Goal: Find specific page/section

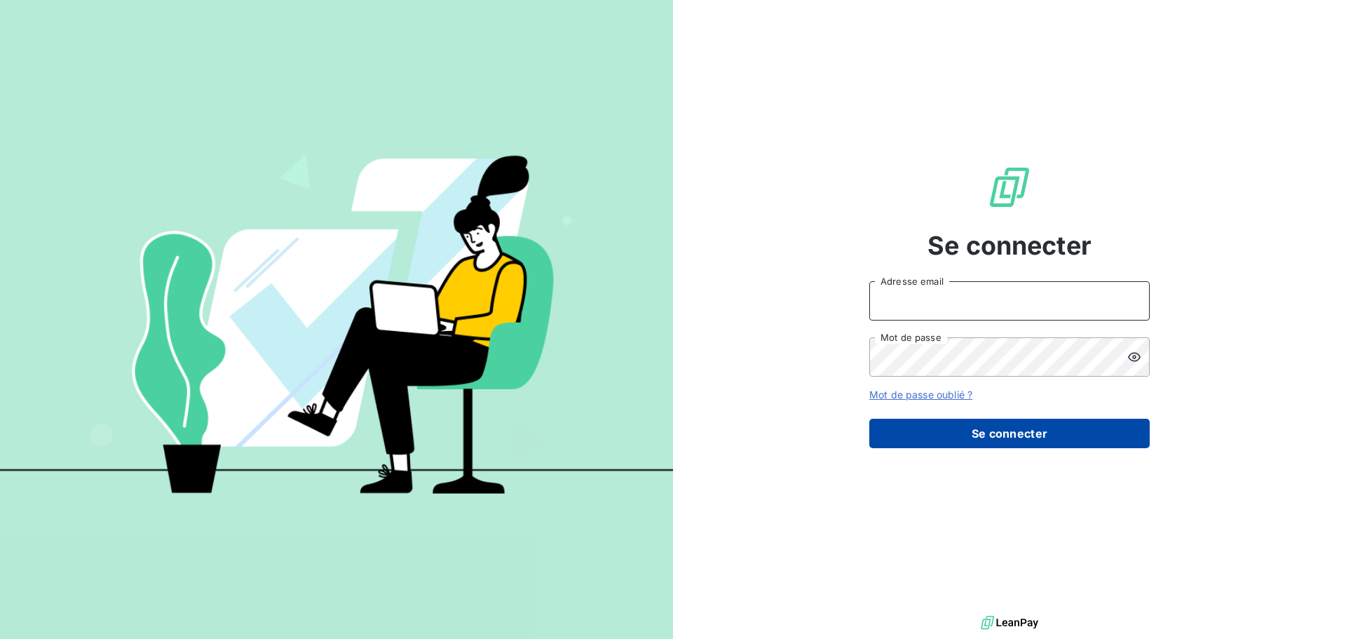
type input "[PERSON_NAME][EMAIL_ADDRESS][DOMAIN_NAME]"
click at [1064, 430] on button "Se connecter" at bounding box center [1009, 433] width 280 height 29
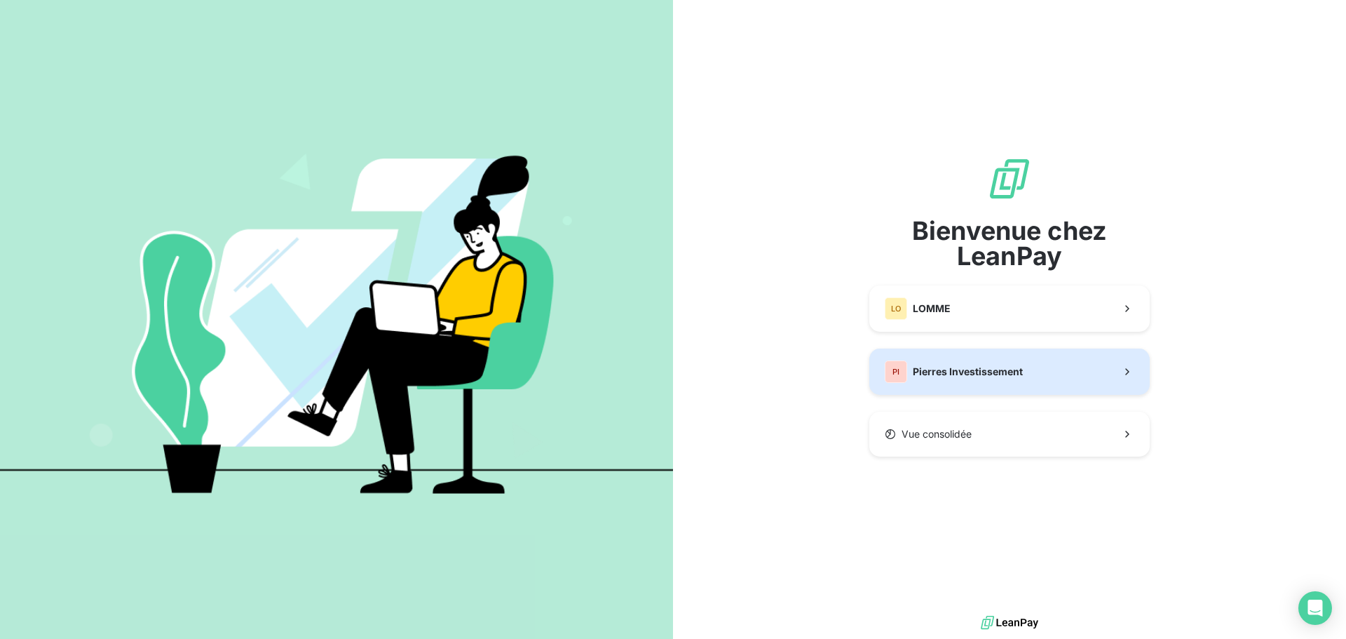
click at [944, 377] on span "Pierres Investissement" at bounding box center [968, 372] width 110 height 14
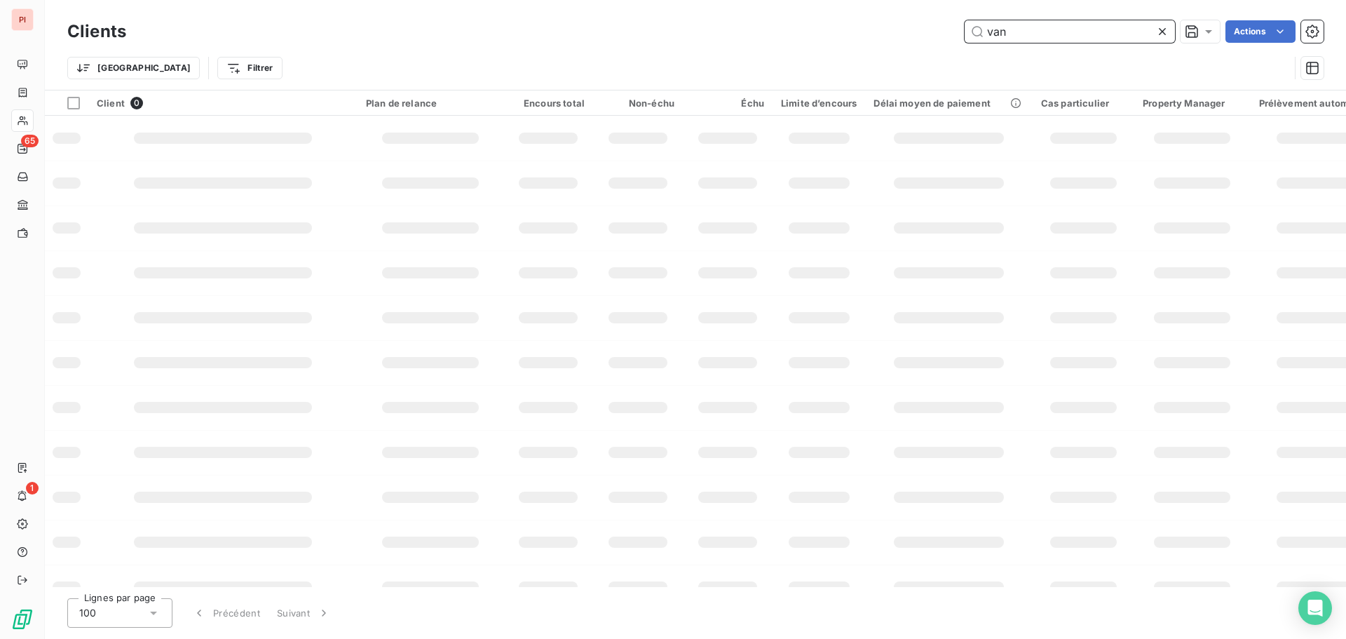
type input "van"
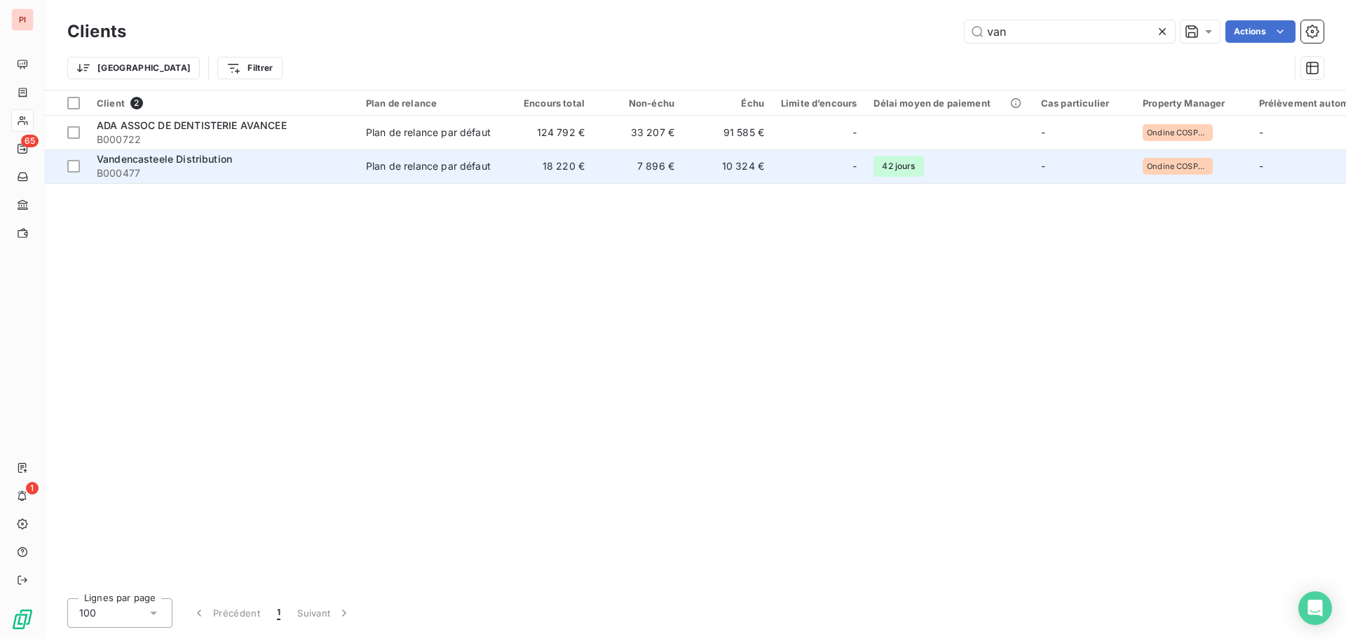
click at [348, 170] on span "B000477" at bounding box center [223, 173] width 252 height 14
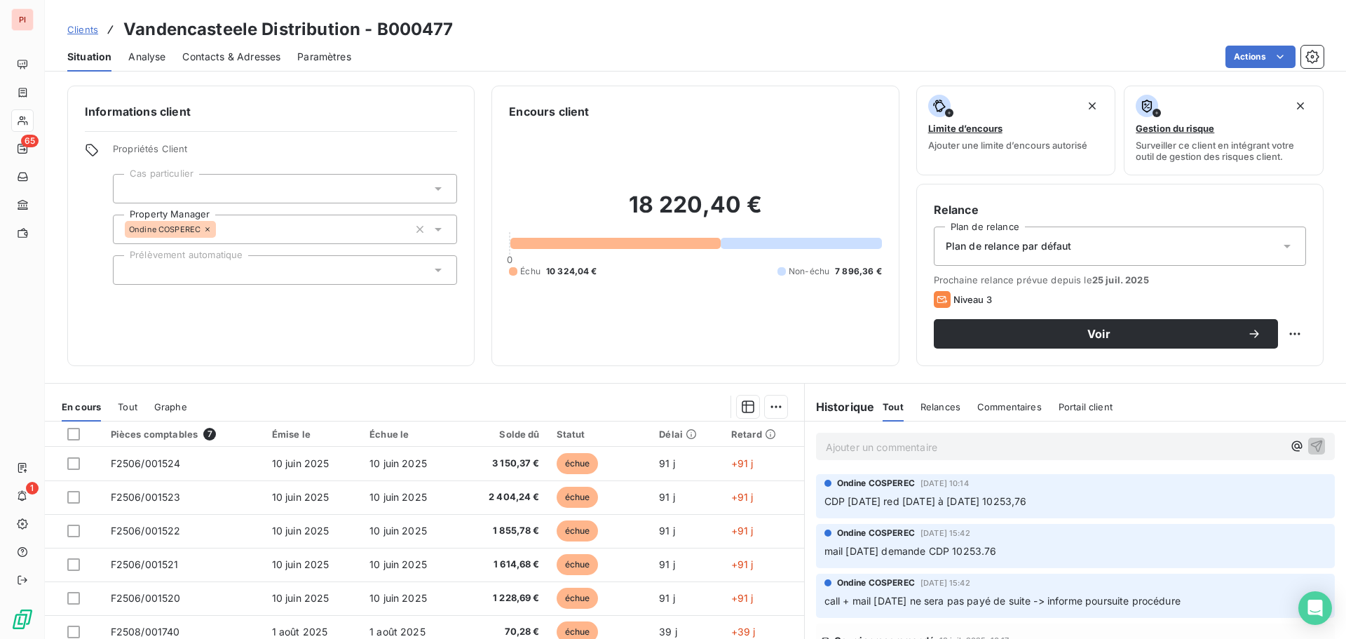
click at [226, 57] on span "Contacts & Adresses" at bounding box center [231, 57] width 98 height 14
